Goal: Subscribe to service/newsletter

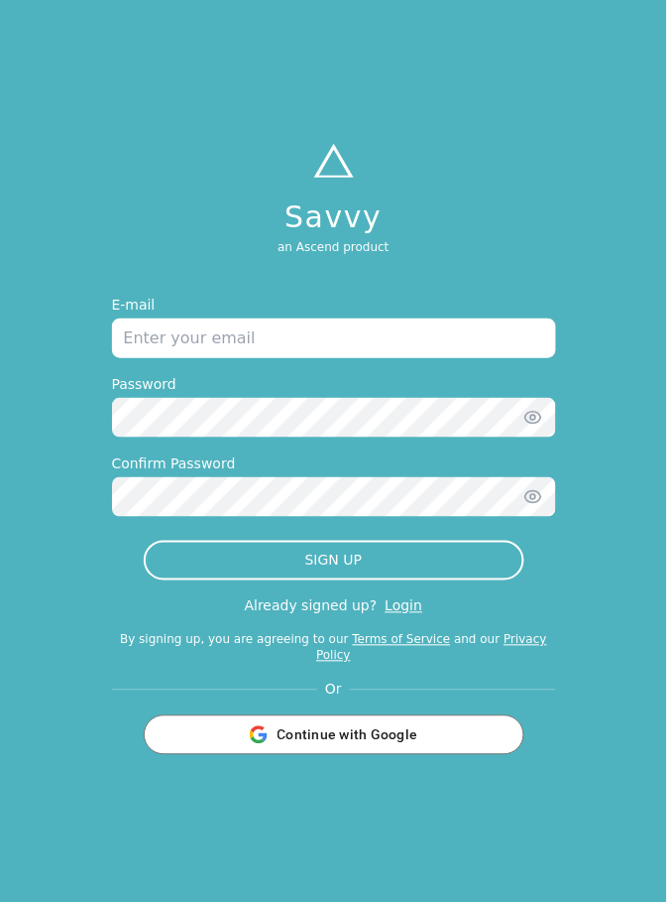
click at [179, 358] on input "email" at bounding box center [334, 338] width 444 height 40
type input "[EMAIL_ADDRESS][DOMAIN_NAME]"
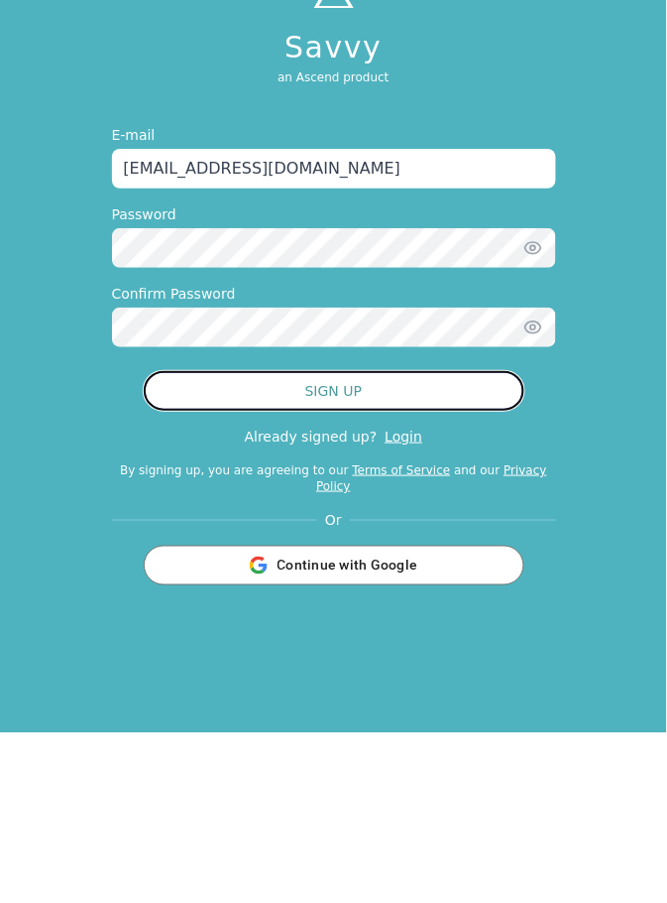
click at [402, 580] on button "SIGN UP" at bounding box center [334, 561] width 381 height 40
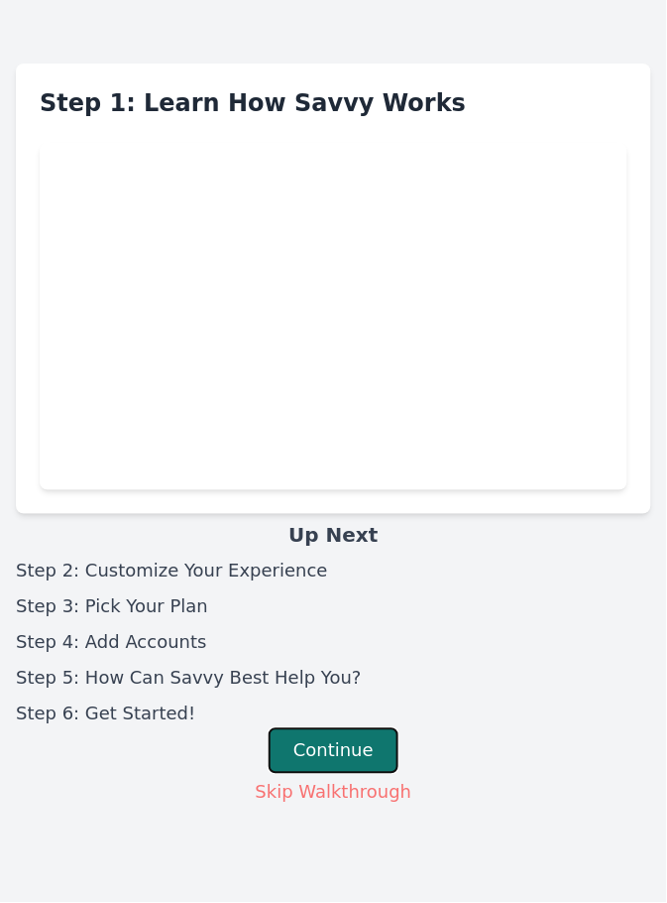
click at [350, 759] on button "Continue" at bounding box center [334, 751] width 130 height 46
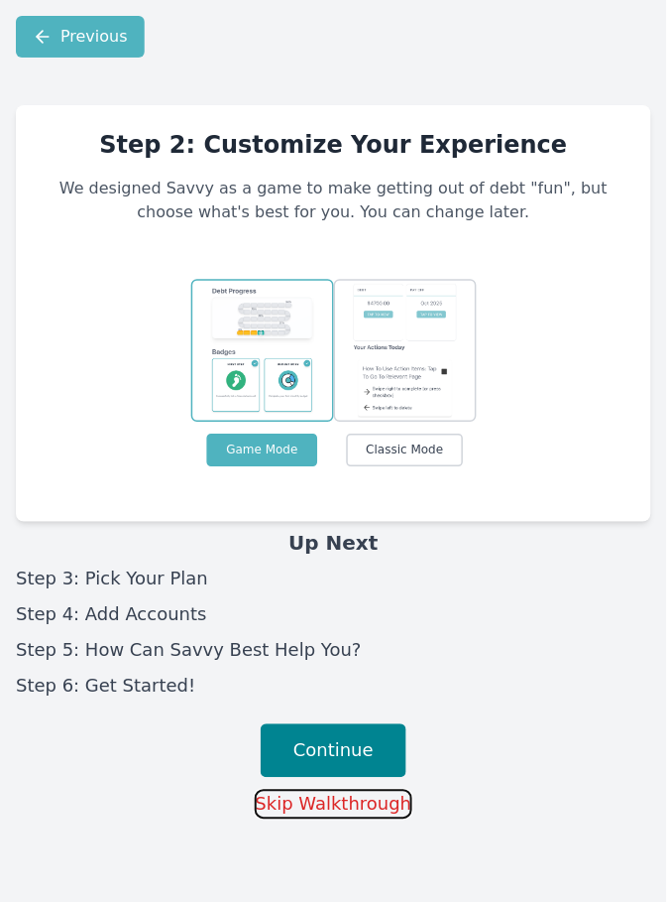
click at [362, 814] on button "Skip Walkthrough" at bounding box center [334, 804] width 159 height 30
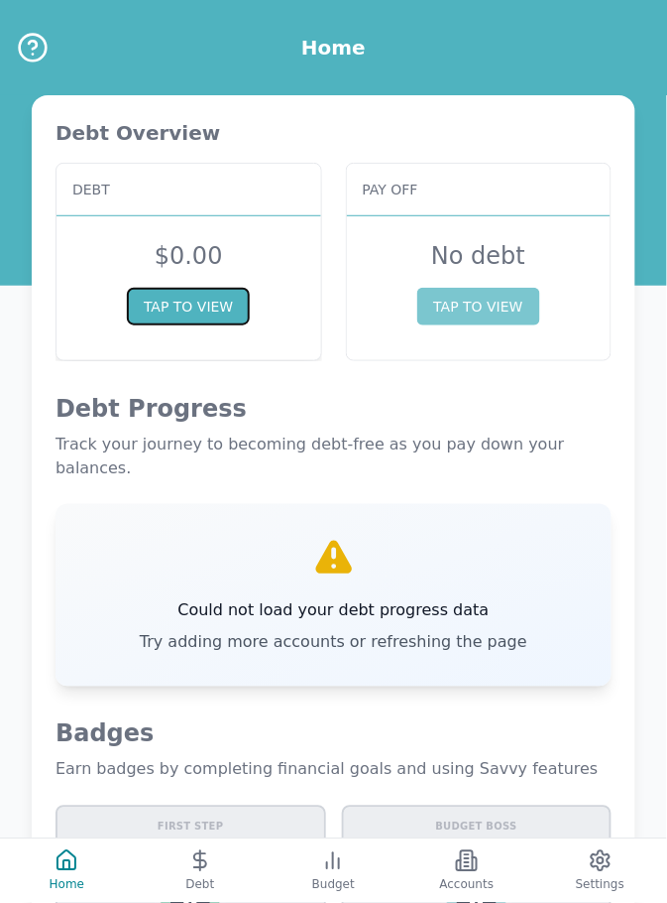
click at [181, 324] on button "TAP TO VIEW" at bounding box center [188, 307] width 123 height 38
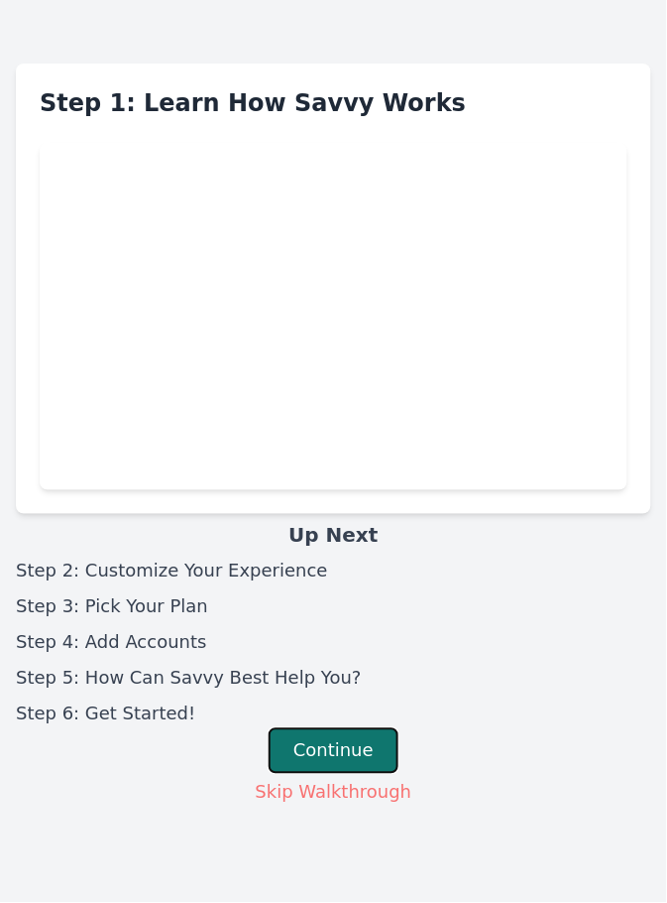
click at [336, 752] on button "Continue" at bounding box center [334, 751] width 130 height 46
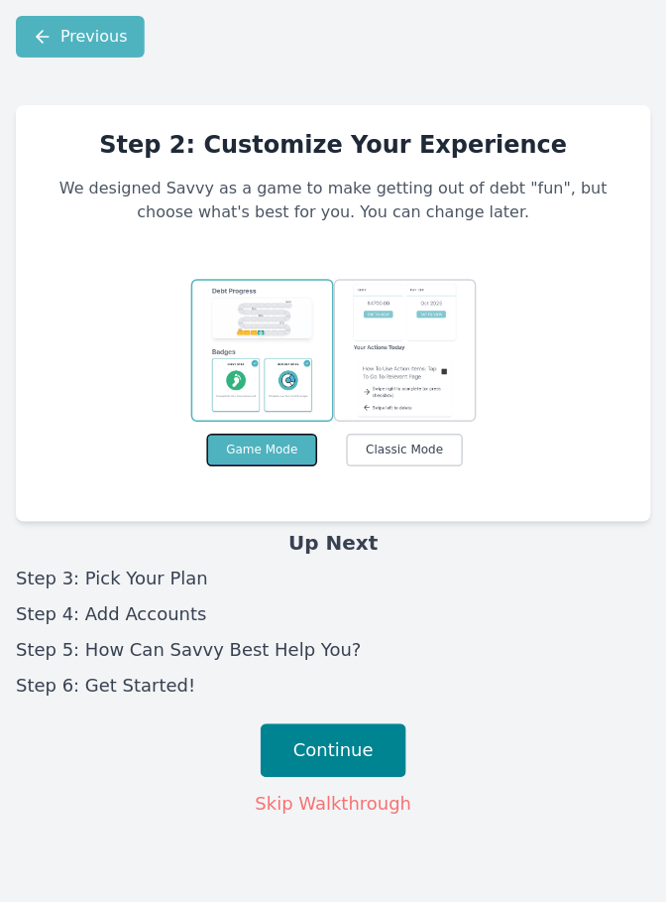
click at [256, 465] on button "Game Mode" at bounding box center [262, 450] width 110 height 33
click at [177, 571] on li "Step 3: Pick Your Plan" at bounding box center [334, 579] width 636 height 28
click at [173, 608] on li "Step 4: Add Accounts" at bounding box center [334, 615] width 636 height 28
click at [340, 536] on h3 "Up Next" at bounding box center [334, 544] width 636 height 28
click at [532, 385] on div "Game Mode Classic Mode" at bounding box center [333, 373] width 441 height 187
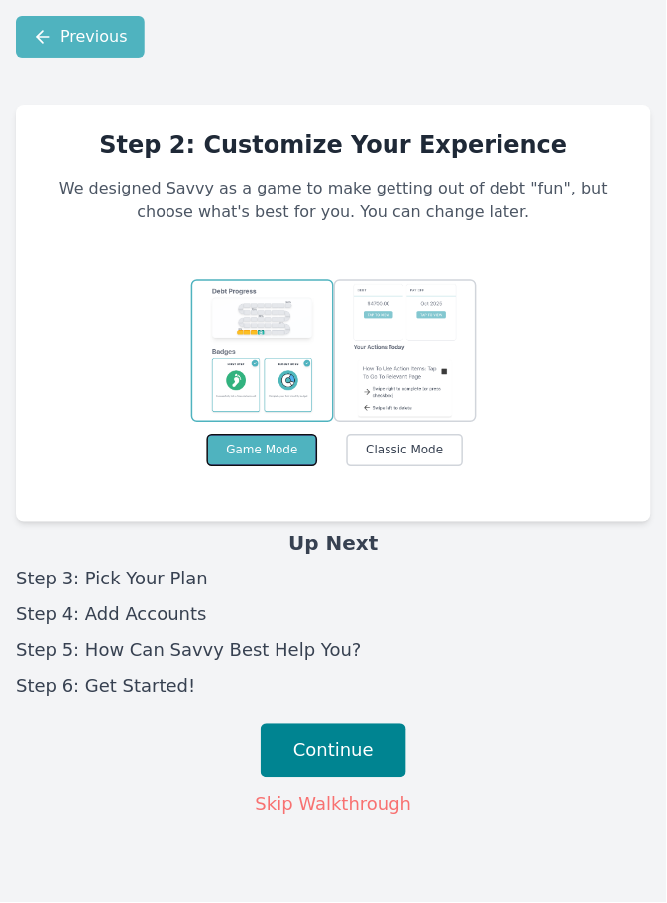
click at [259, 459] on button "Game Mode" at bounding box center [262, 450] width 110 height 33
click at [416, 461] on button "Classic Mode" at bounding box center [405, 450] width 116 height 33
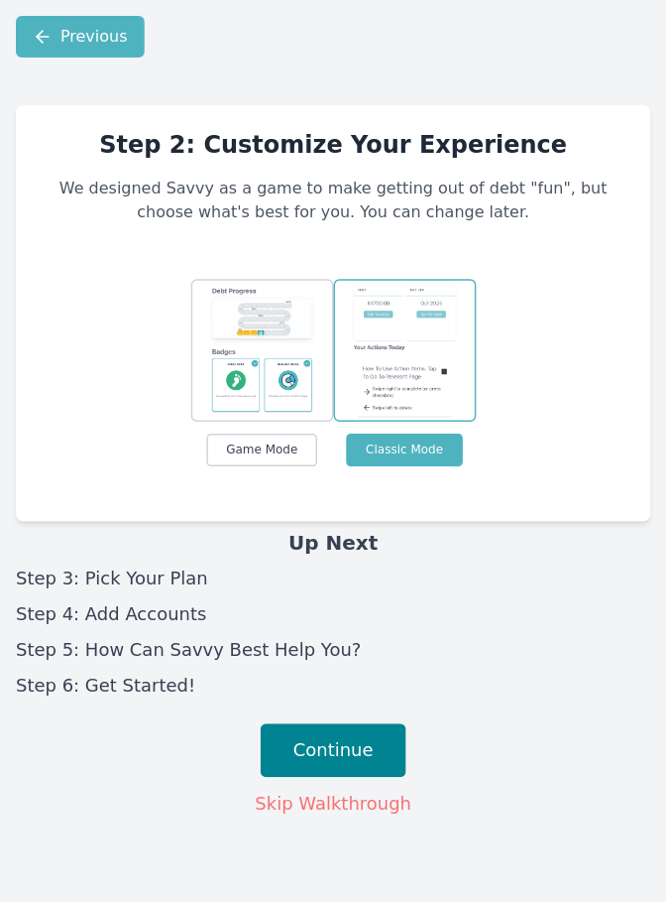
click at [438, 373] on img at bounding box center [405, 350] width 105 height 135
click at [409, 391] on img at bounding box center [405, 350] width 105 height 135
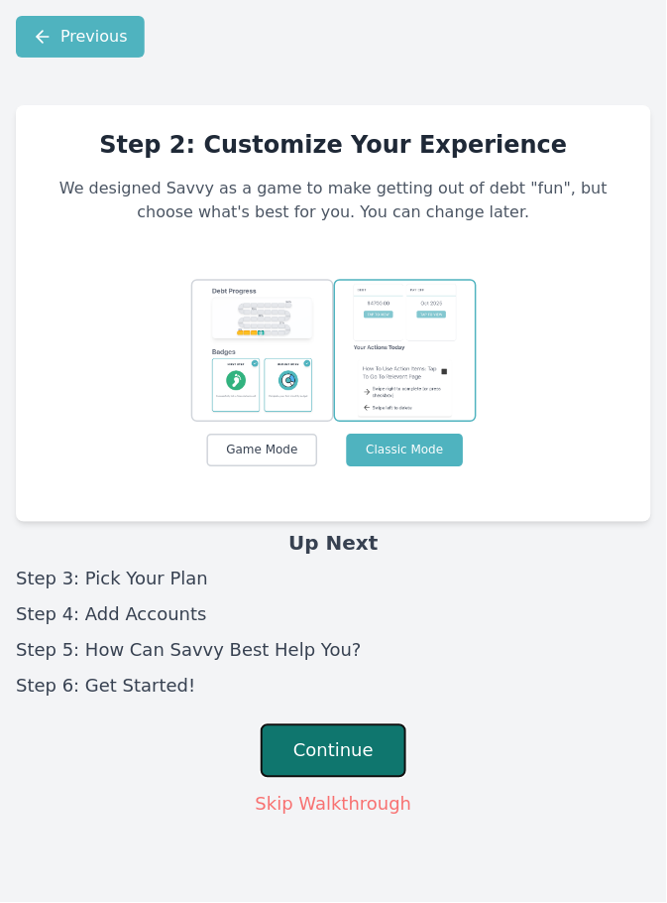
click at [358, 741] on button "Continue" at bounding box center [334, 751] width 146 height 54
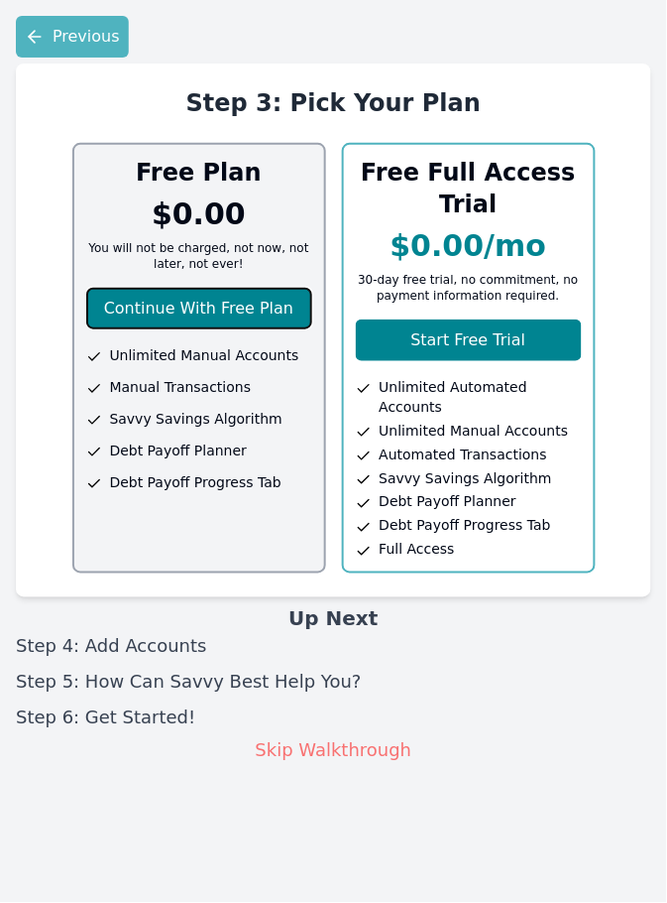
click at [241, 325] on button "Continue With Free Plan" at bounding box center [199, 309] width 226 height 42
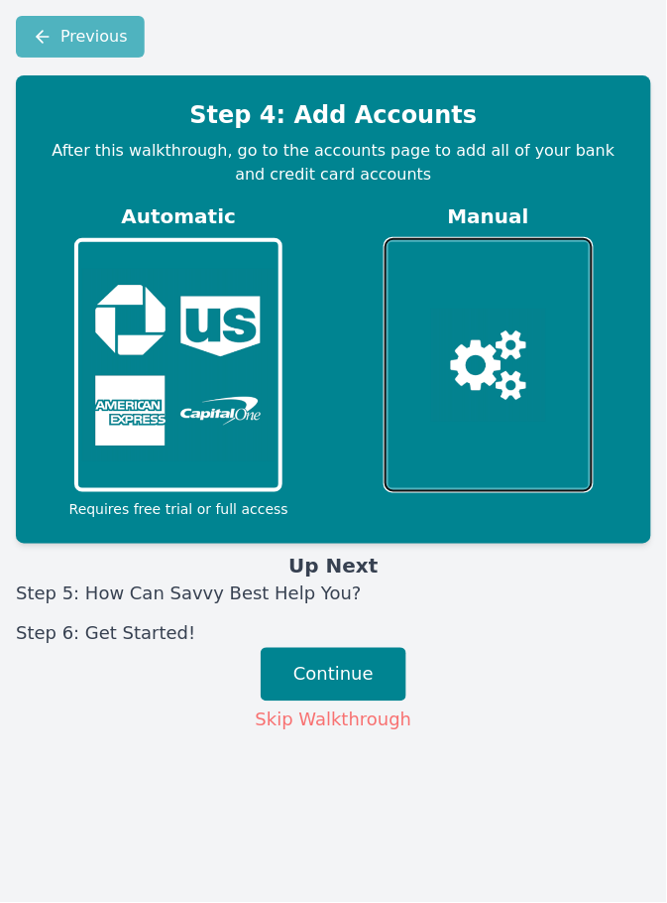
click at [492, 371] on img at bounding box center [488, 364] width 115 height 113
